Goal: Task Accomplishment & Management: Manage account settings

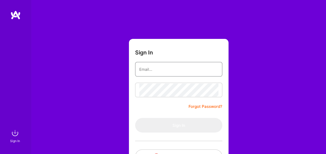
type input "[EMAIL_ADDRESS][DOMAIN_NAME]"
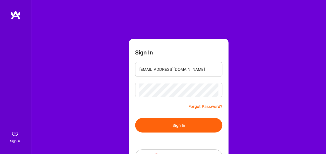
click at [171, 103] on form "Sign In [EMAIL_ADDRESS][DOMAIN_NAME] Forgot Password? Sign In Continue with Goo…" at bounding box center [179, 115] width 100 height 152
click at [285, 90] on div "Sign In [EMAIL_ADDRESS][DOMAIN_NAME] Forgot Password? Sign In Continue with Goo…" at bounding box center [178, 97] width 295 height 195
drag, startPoint x: 285, startPoint y: 90, endPoint x: 291, endPoint y: 123, distance: 33.5
click at [291, 123] on div "Sign In [EMAIL_ADDRESS][DOMAIN_NAME] Forgot Password? Sign In Continue with Goo…" at bounding box center [178, 97] width 295 height 195
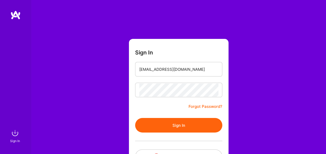
click at [291, 123] on div "Sign In [EMAIL_ADDRESS][DOMAIN_NAME] Forgot Password? Sign In Continue with Goo…" at bounding box center [178, 97] width 295 height 195
click at [171, 123] on button "Sign In" at bounding box center [178, 125] width 87 height 15
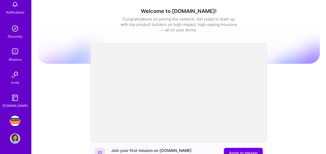
scroll to position [78, 0]
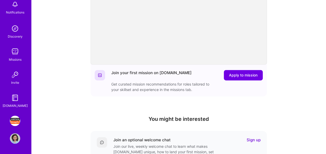
click at [65, 73] on div "Welcome to [DOMAIN_NAME]! Congratulations on joining the network. Get ready to …" at bounding box center [179, 92] width 282 height 333
